Goal: Task Accomplishment & Management: Manage account settings

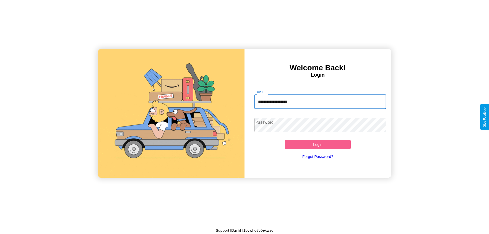
type input "**********"
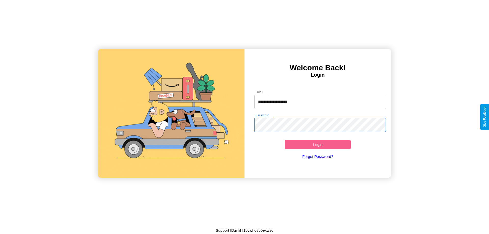
click at [317, 144] on button "Login" at bounding box center [318, 144] width 66 height 9
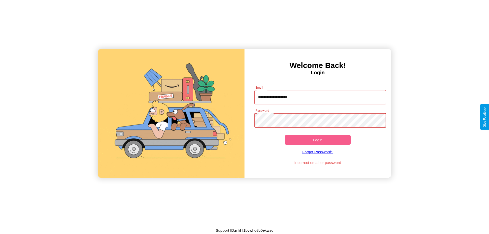
click at [317, 140] on button "Login" at bounding box center [318, 139] width 66 height 9
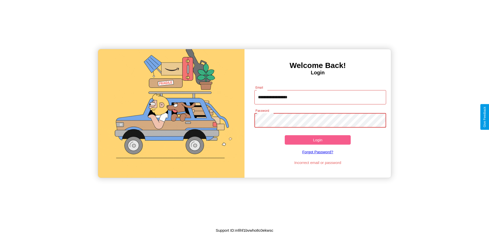
click at [317, 140] on button "Login" at bounding box center [318, 139] width 66 height 9
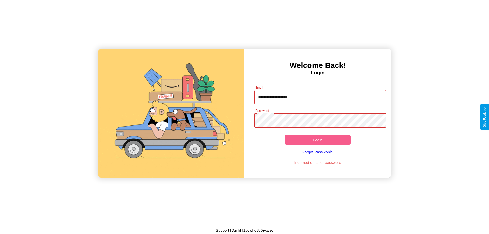
click at [317, 140] on button "Login" at bounding box center [318, 139] width 66 height 9
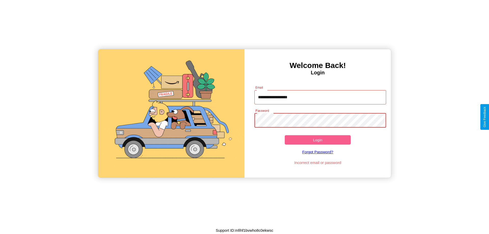
click at [317, 140] on button "Login" at bounding box center [318, 139] width 66 height 9
